Goal: Task Accomplishment & Management: Complete application form

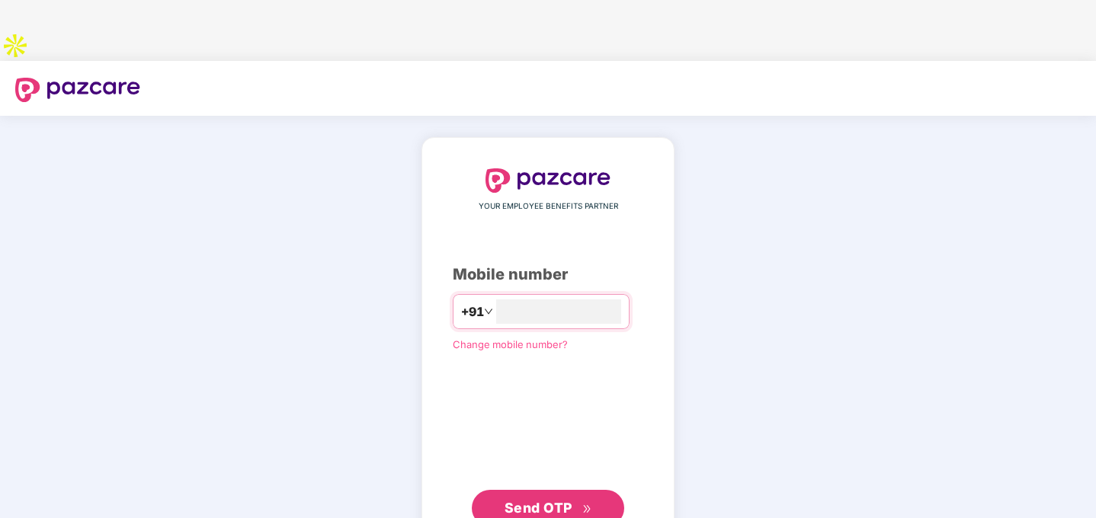
scroll to position [30, 0]
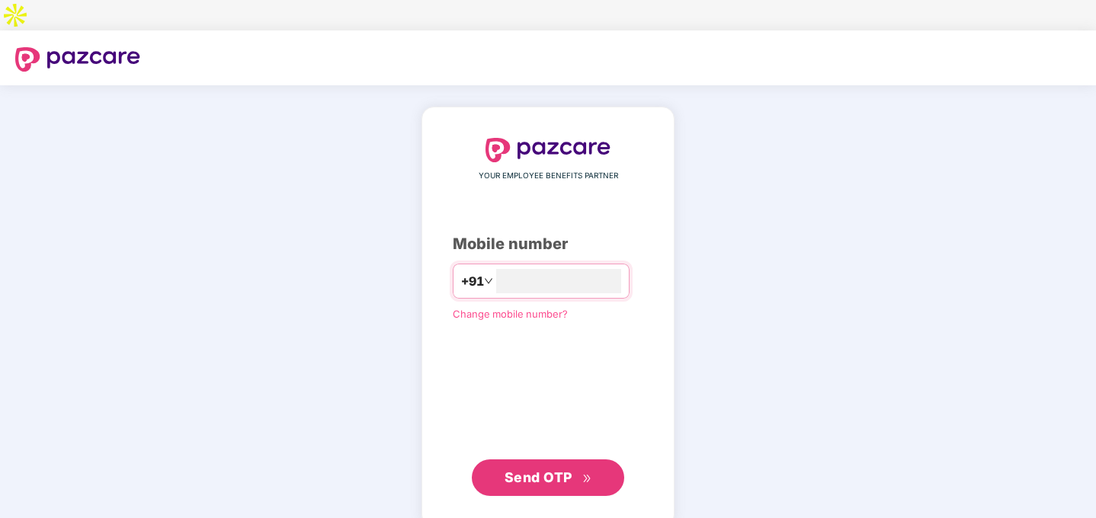
type input "**********"
click at [563, 469] on span "Send OTP" at bounding box center [538, 477] width 68 height 16
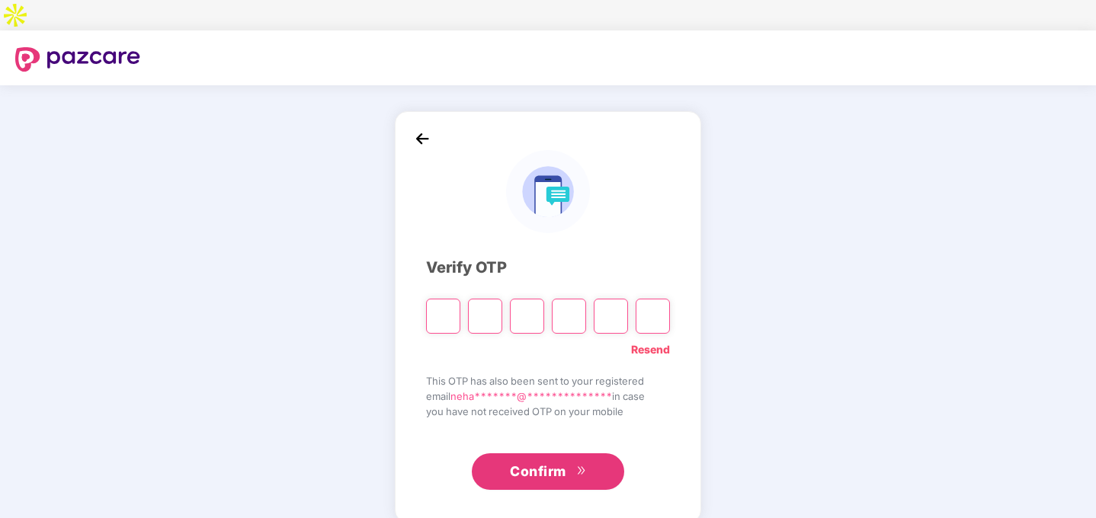
type input "*"
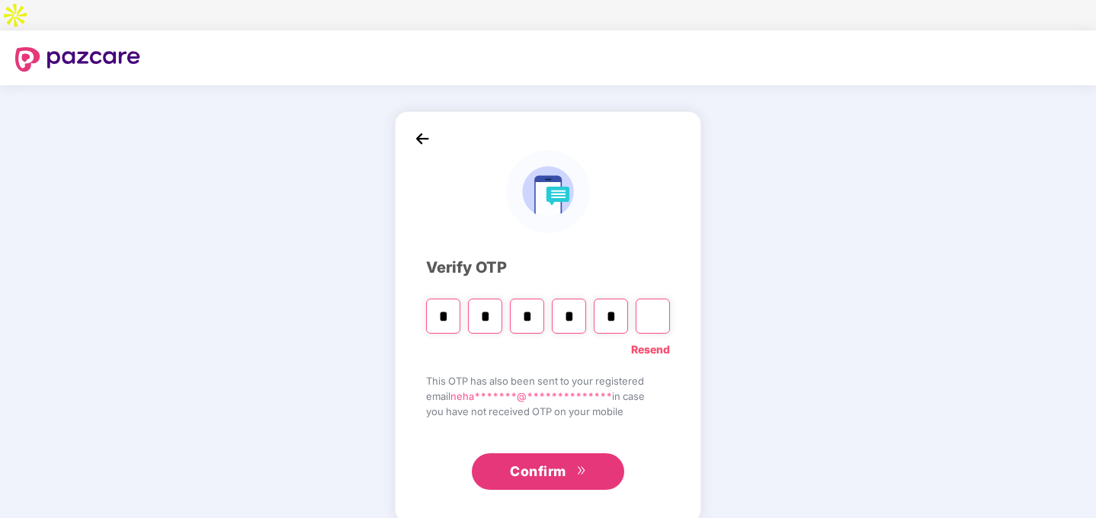
type input "*"
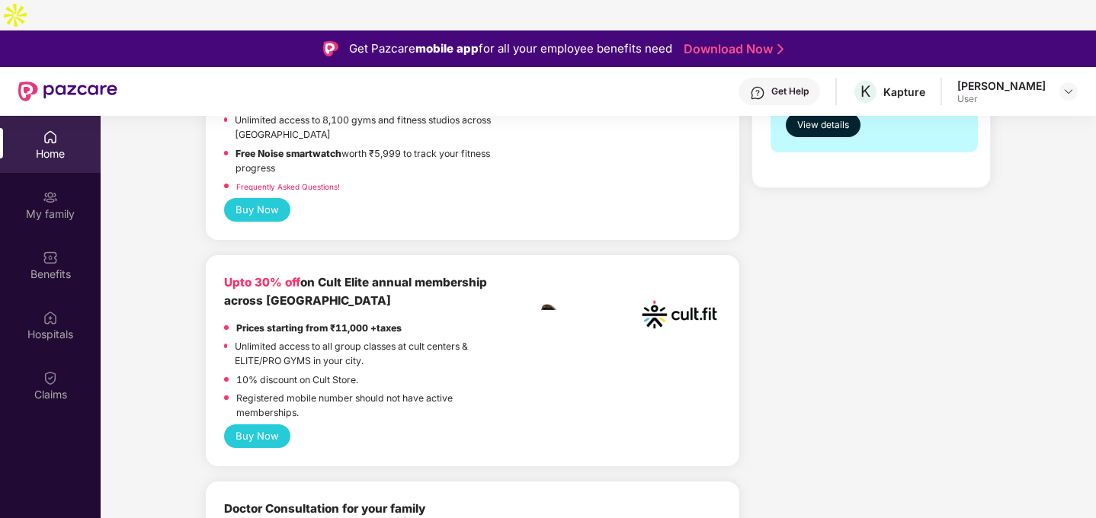
scroll to position [159, 0]
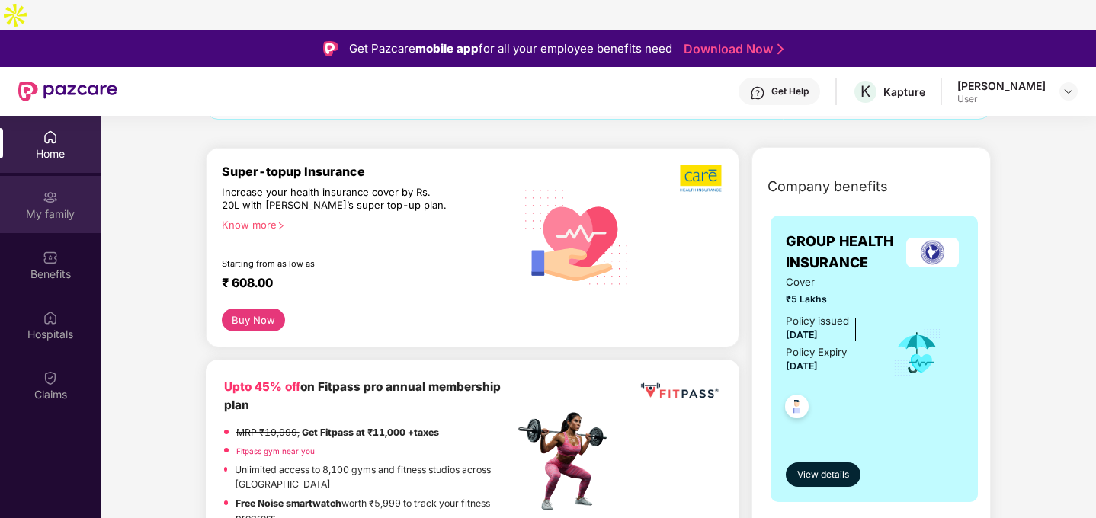
click at [66, 176] on div "My family" at bounding box center [50, 204] width 101 height 57
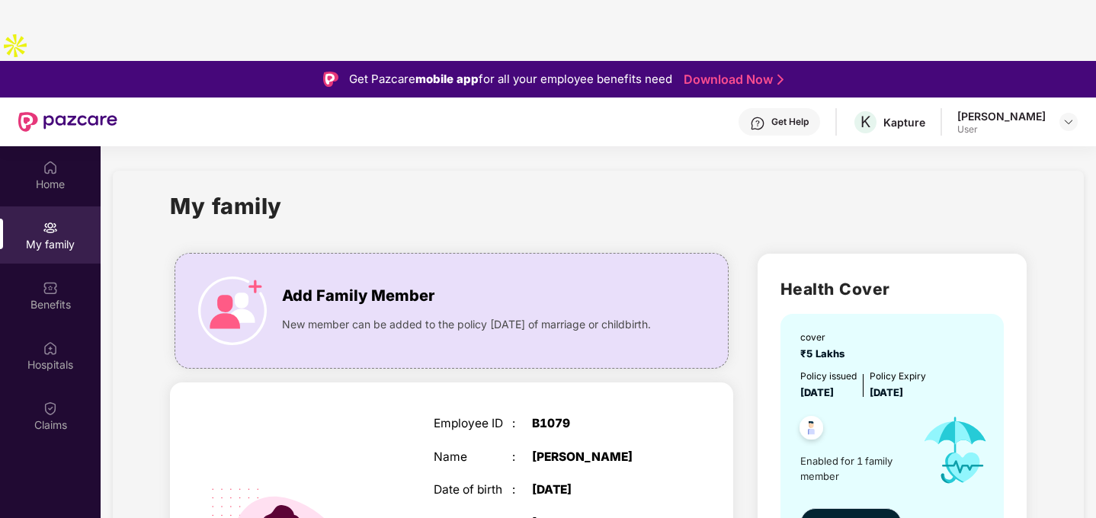
click at [857, 515] on span "View details" at bounding box center [850, 523] width 60 height 17
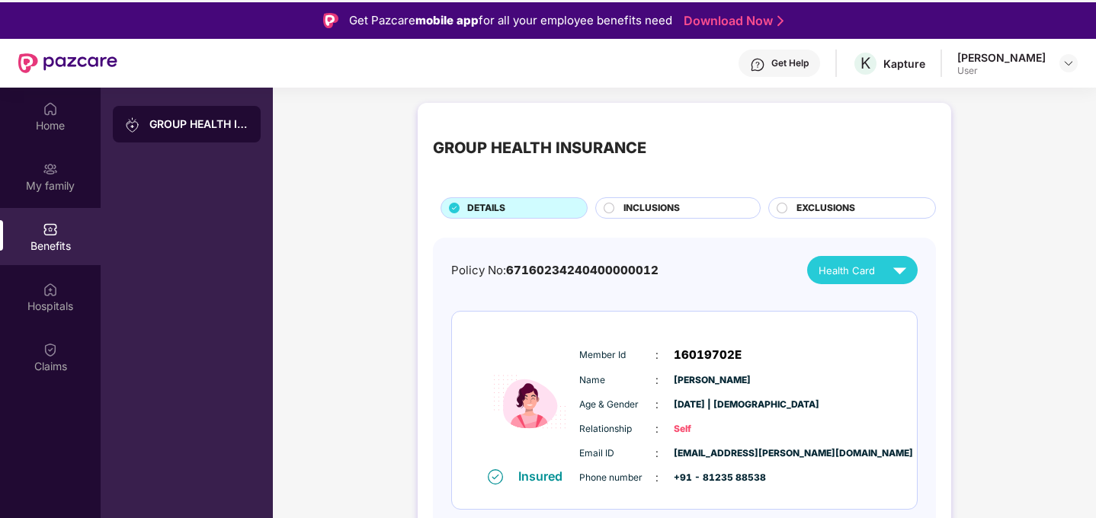
scroll to position [50, 0]
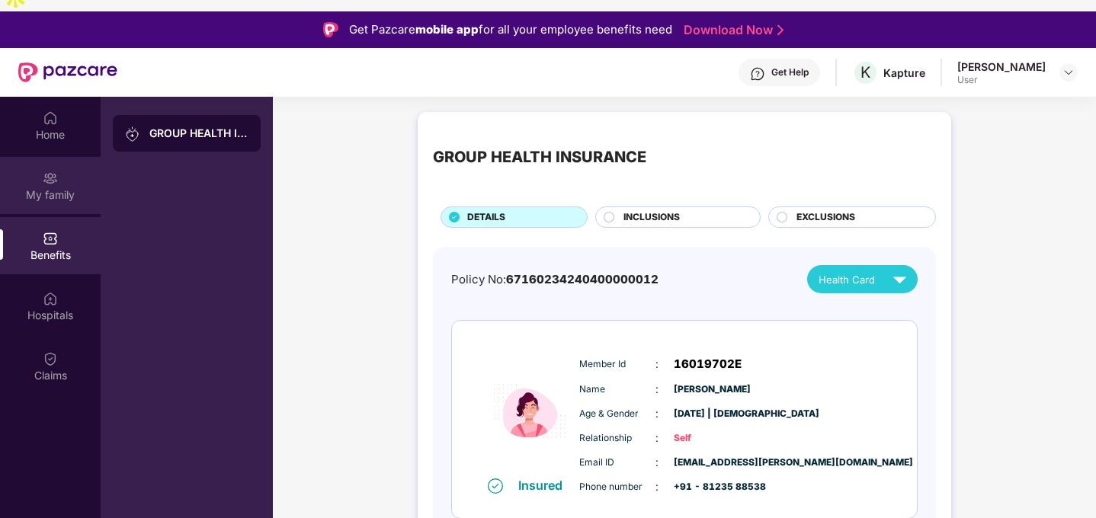
click at [59, 187] on div "My family" at bounding box center [50, 194] width 101 height 15
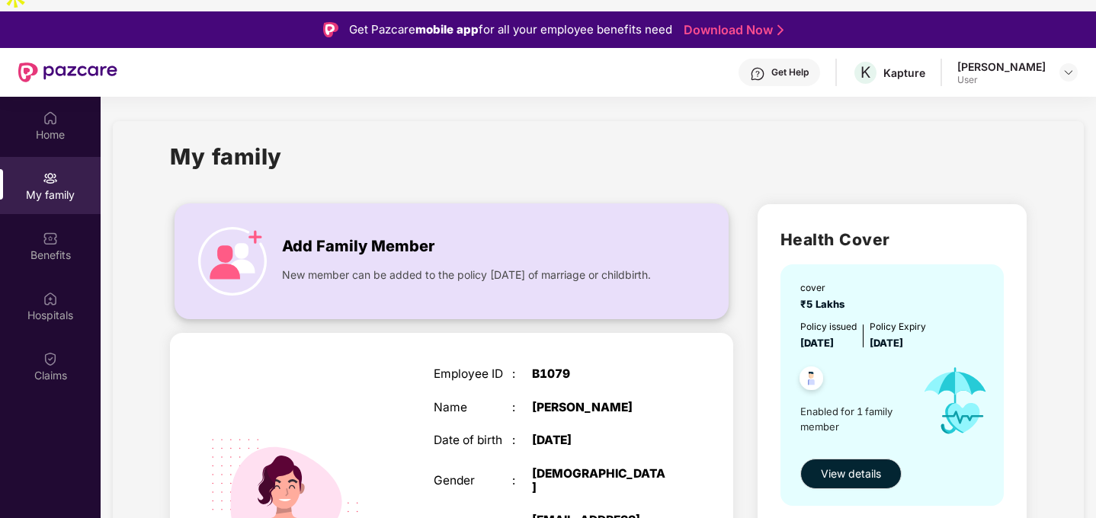
click at [245, 227] on img at bounding box center [232, 261] width 69 height 69
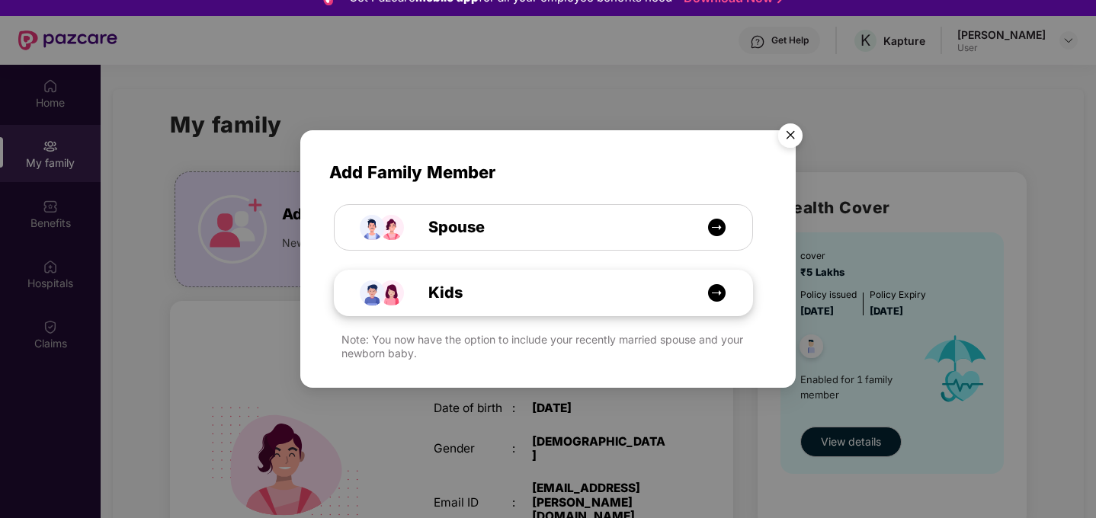
scroll to position [116, 0]
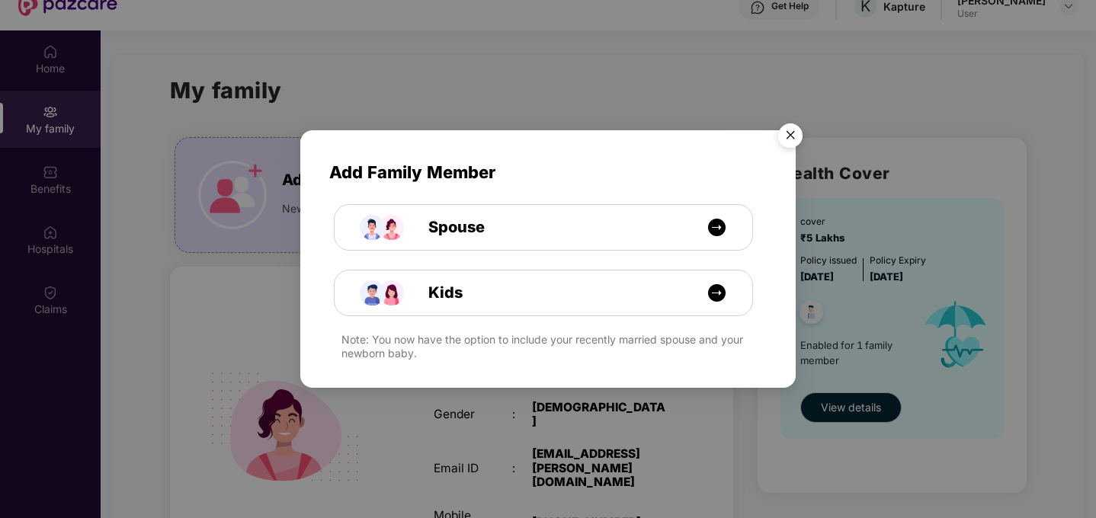
click at [796, 129] on img "Close" at bounding box center [790, 138] width 43 height 43
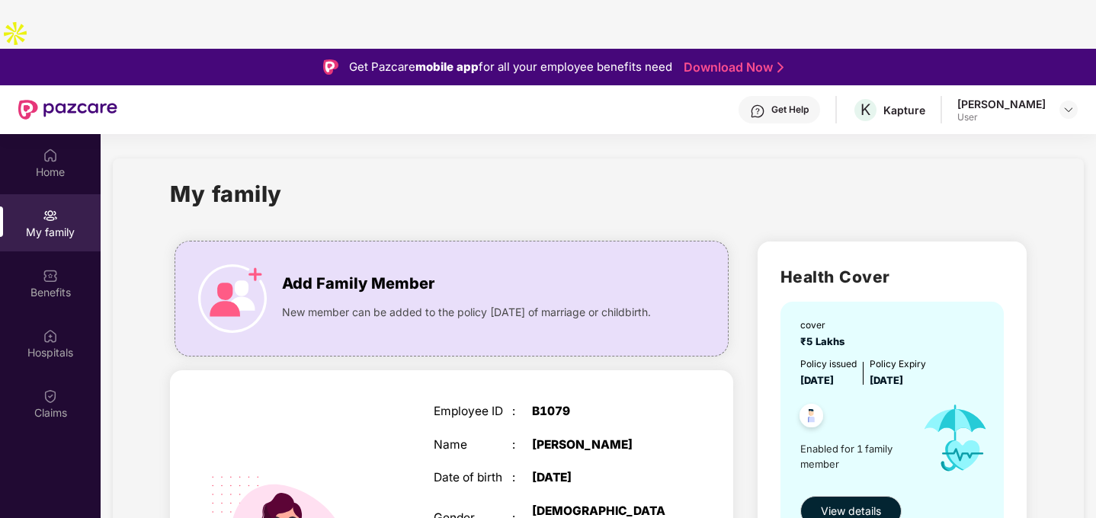
scroll to position [0, 0]
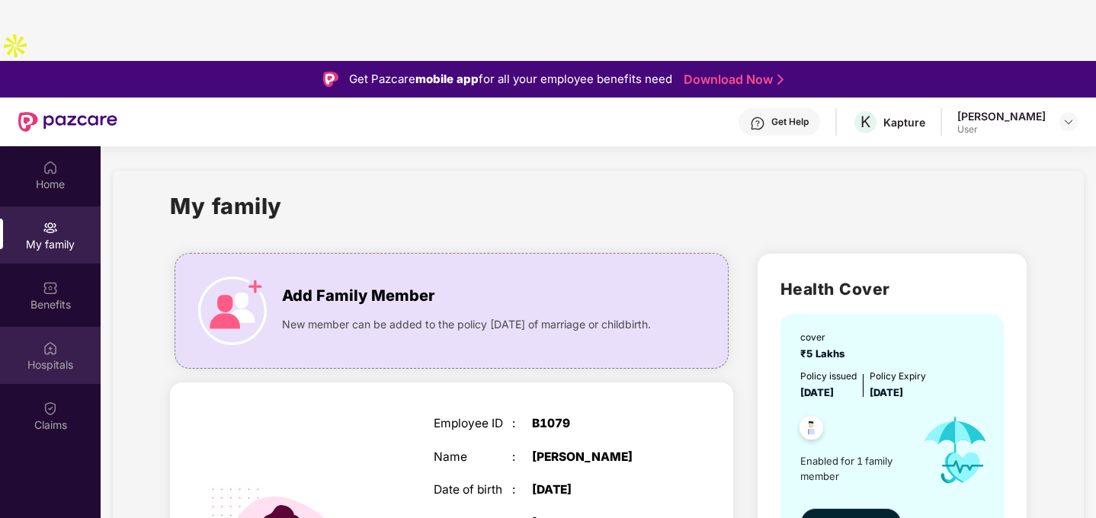
click at [69, 327] on div "Hospitals" at bounding box center [50, 355] width 101 height 57
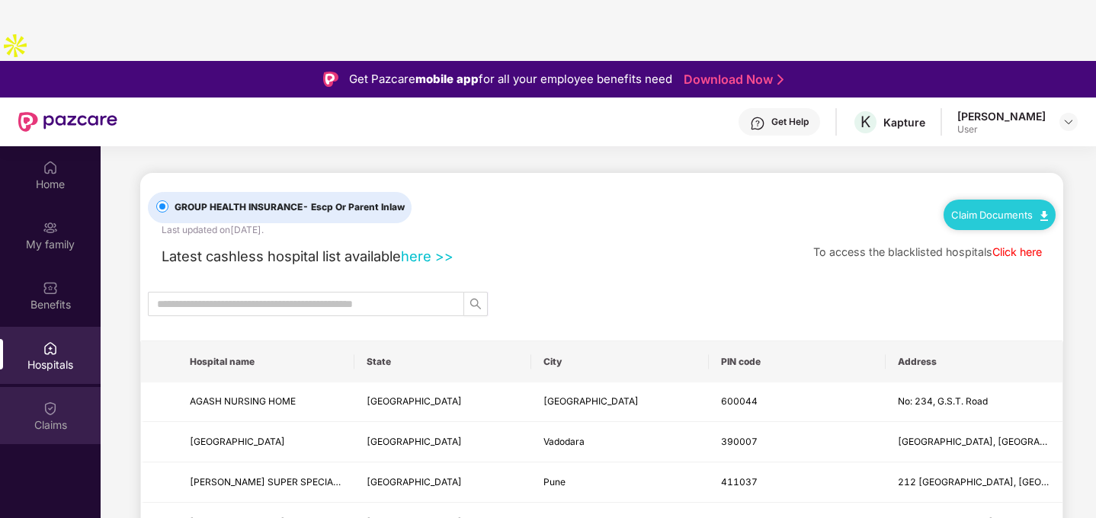
click at [72, 387] on div "Claims" at bounding box center [50, 415] width 101 height 57
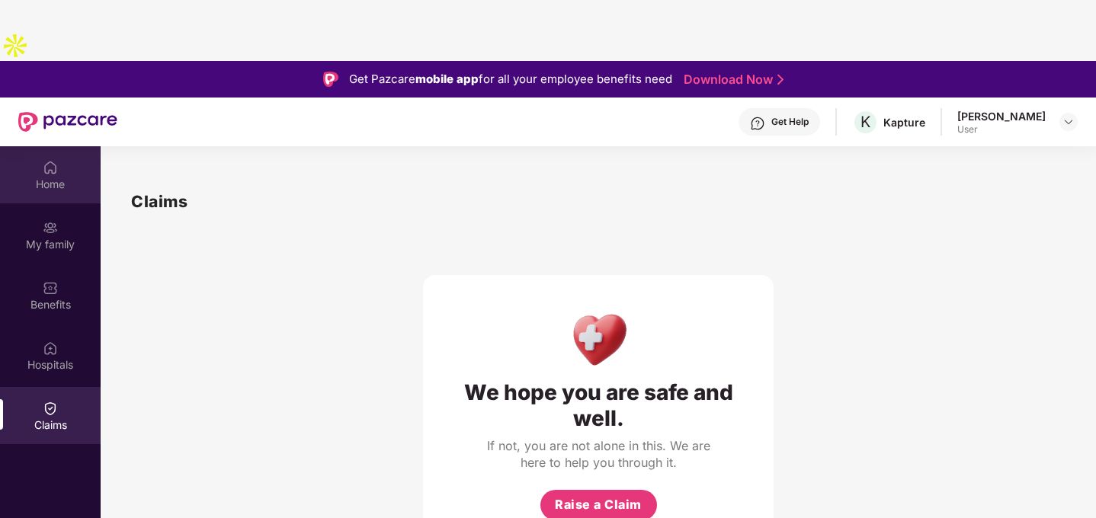
click at [43, 177] on div "Home" at bounding box center [50, 184] width 101 height 15
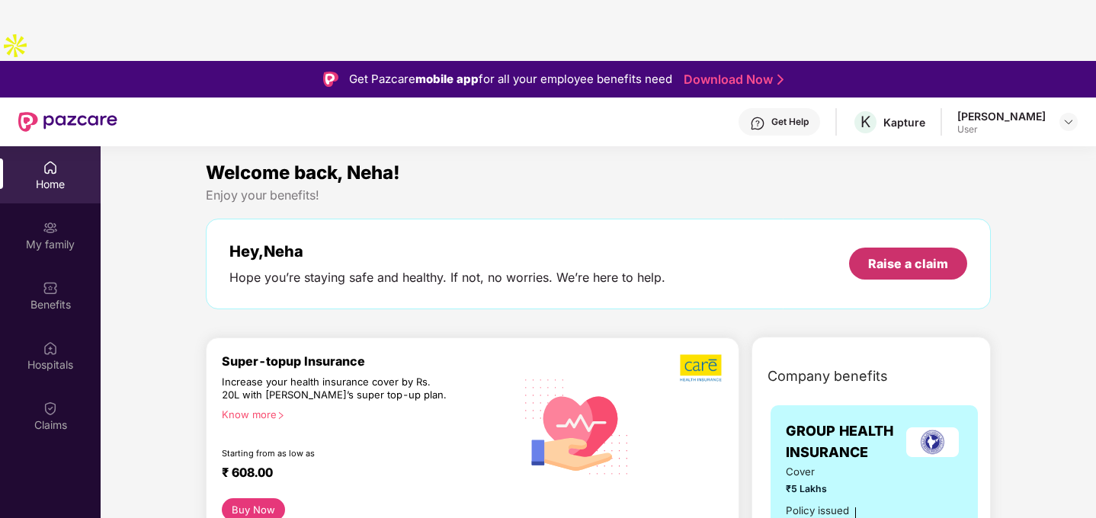
click at [899, 255] on div "Raise a claim" at bounding box center [908, 263] width 80 height 17
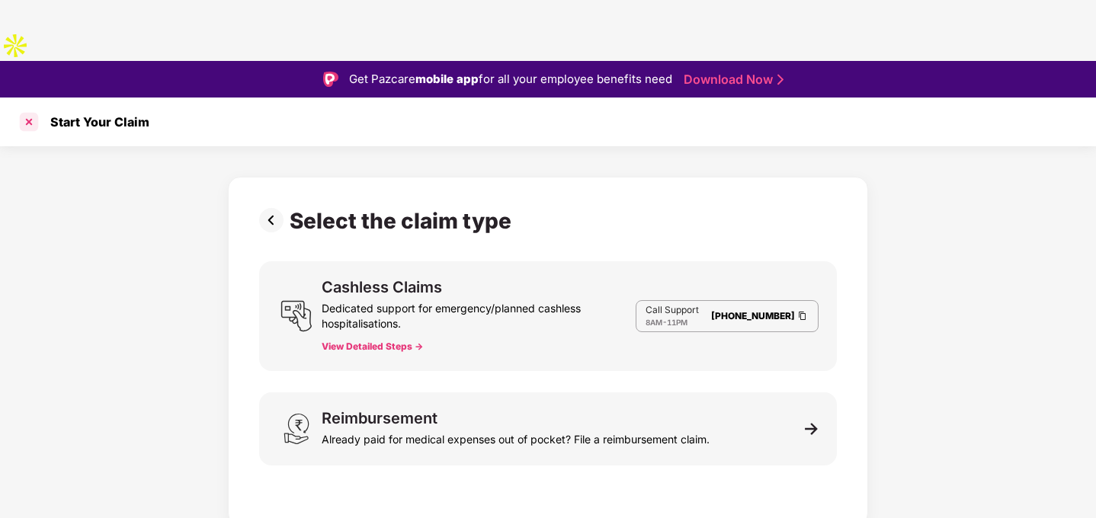
click at [33, 110] on div at bounding box center [29, 122] width 24 height 24
